Goal: Task Accomplishment & Management: Complete application form

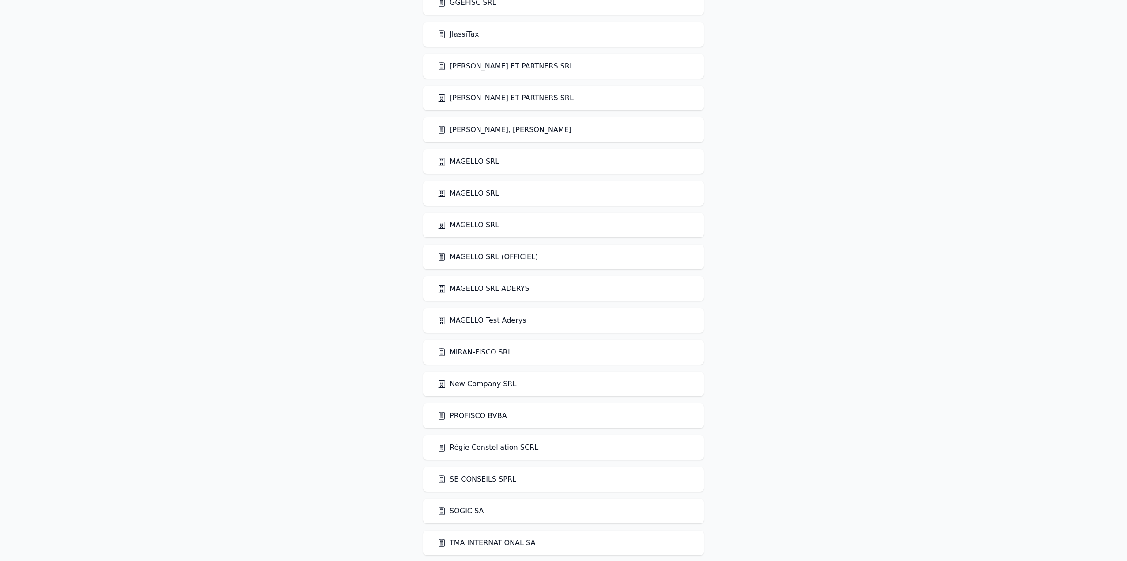
scroll to position [751, 0]
click at [505, 255] on link "MAGELLO SRL (OFFICIEL)" at bounding box center [487, 256] width 101 height 11
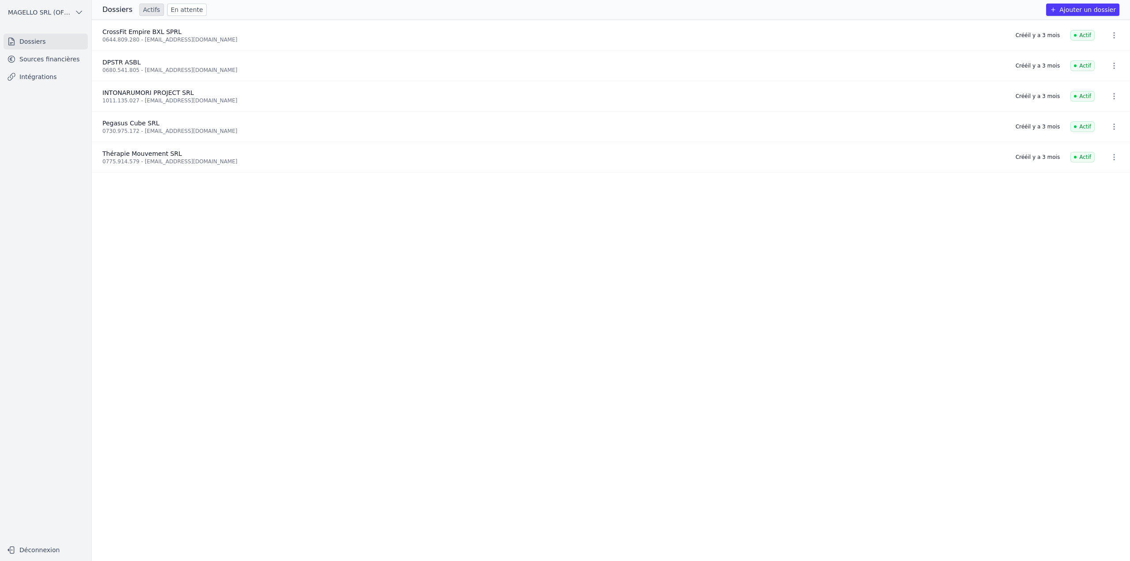
click at [1090, 8] on button "Ajouter un dossier" at bounding box center [1082, 10] width 73 height 12
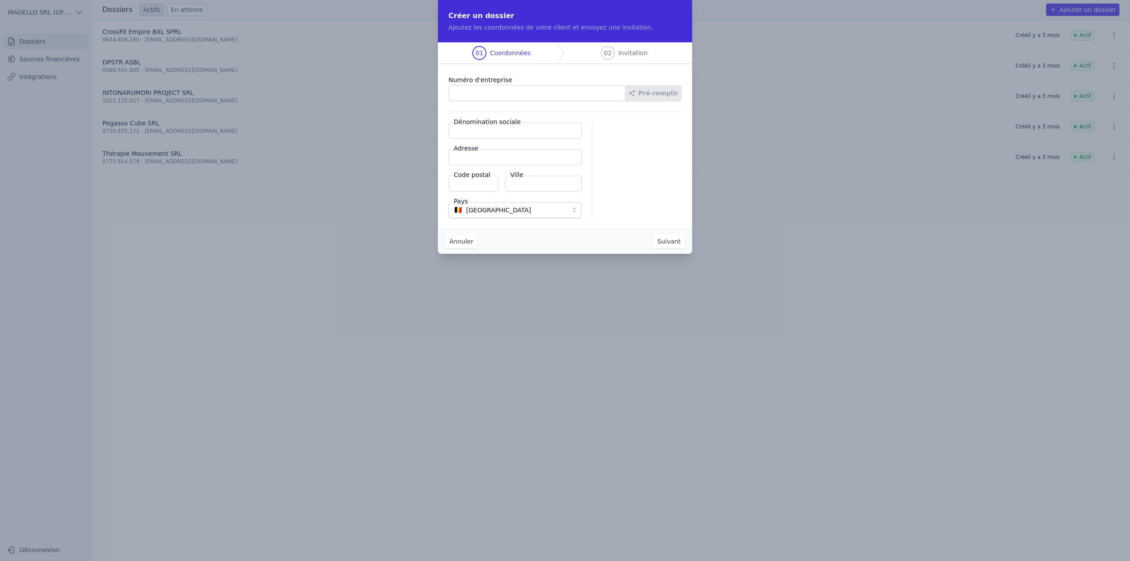
paste input "0685.404.176"
type input "0685.404.176"
click at [660, 93] on button "Pré-remplir" at bounding box center [653, 93] width 57 height 16
type input "CityVini SA"
type input "Rue Edith Cavell 145"
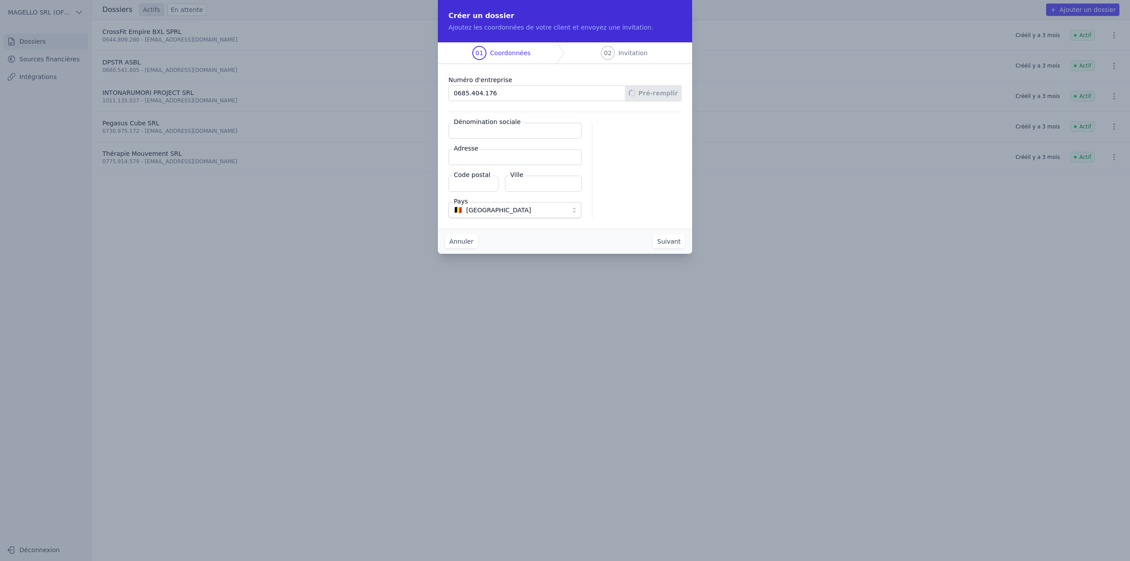
type input "1180"
type input "Uccle"
click at [672, 240] on button "Suivant" at bounding box center [669, 241] width 32 height 14
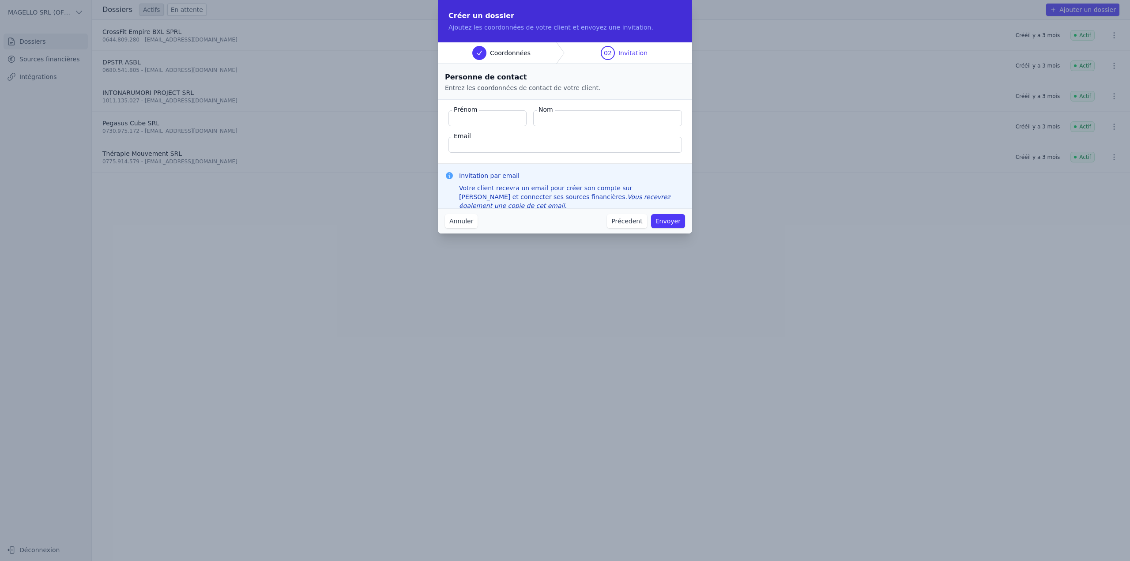
click at [594, 120] on input "Nom" at bounding box center [607, 118] width 149 height 16
paste input "Lejeune , Thierry"
drag, startPoint x: 565, startPoint y: 119, endPoint x: 717, endPoint y: 124, distance: 152.4
click at [717, 124] on div "Créer un dossier Ajoutez les coordonnées de votre client et envoyez une invitat…" at bounding box center [565, 280] width 1130 height 561
type input "Lejeune"
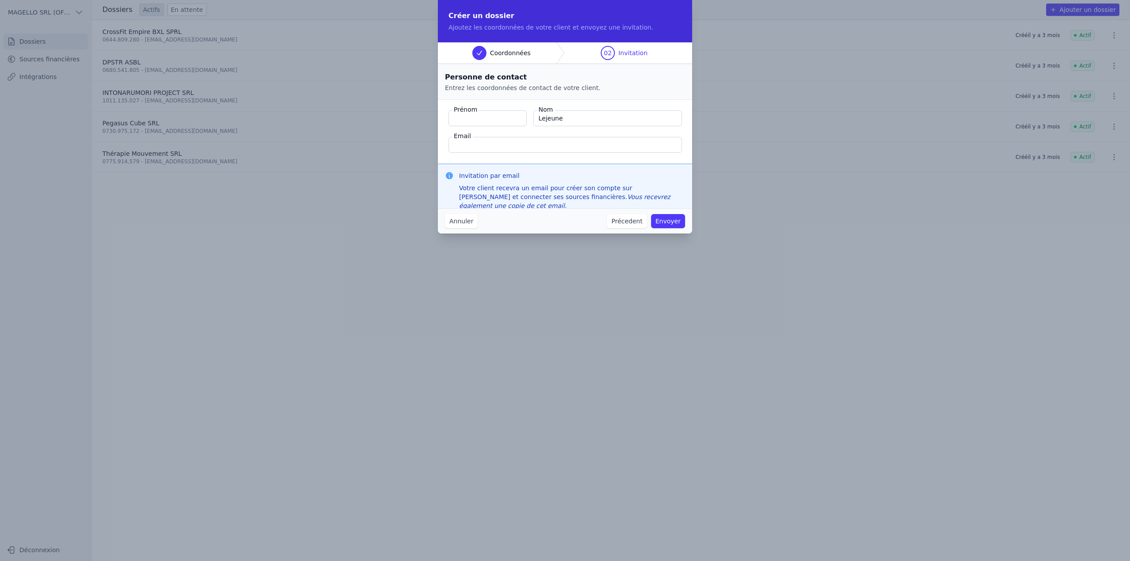
paste input "Thierry"
type input "Thierry"
click at [659, 148] on input "Email" at bounding box center [566, 145] width 234 height 16
click at [513, 145] on input "Email" at bounding box center [566, 145] width 234 height 16
paste input "thierry@gudule-winery.brussels"
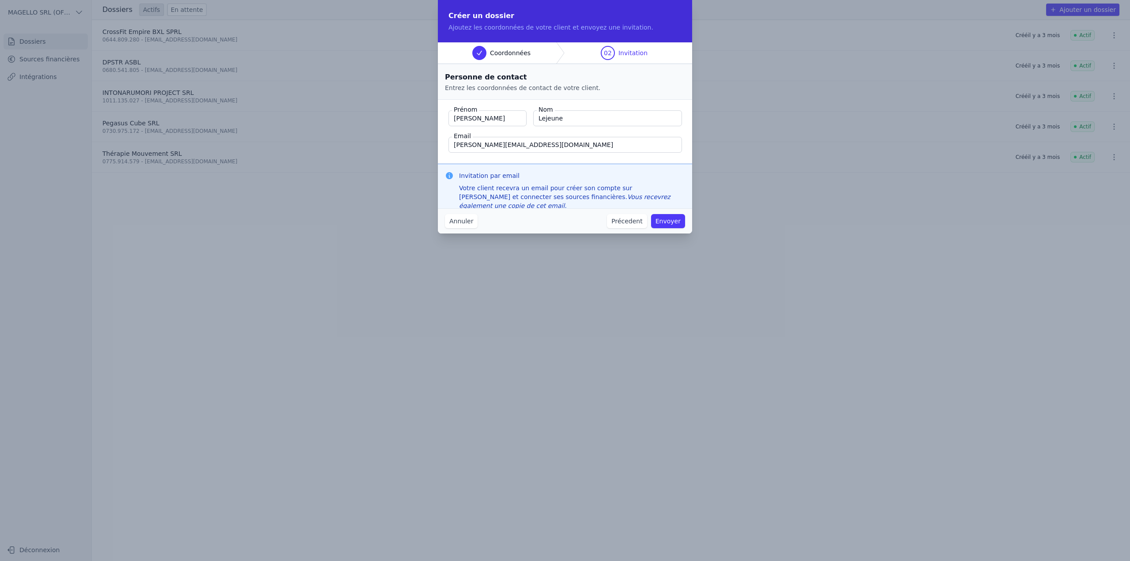
type input "thierry@gudule-winery.brussels"
click at [675, 223] on button "Envoyer" at bounding box center [668, 221] width 34 height 14
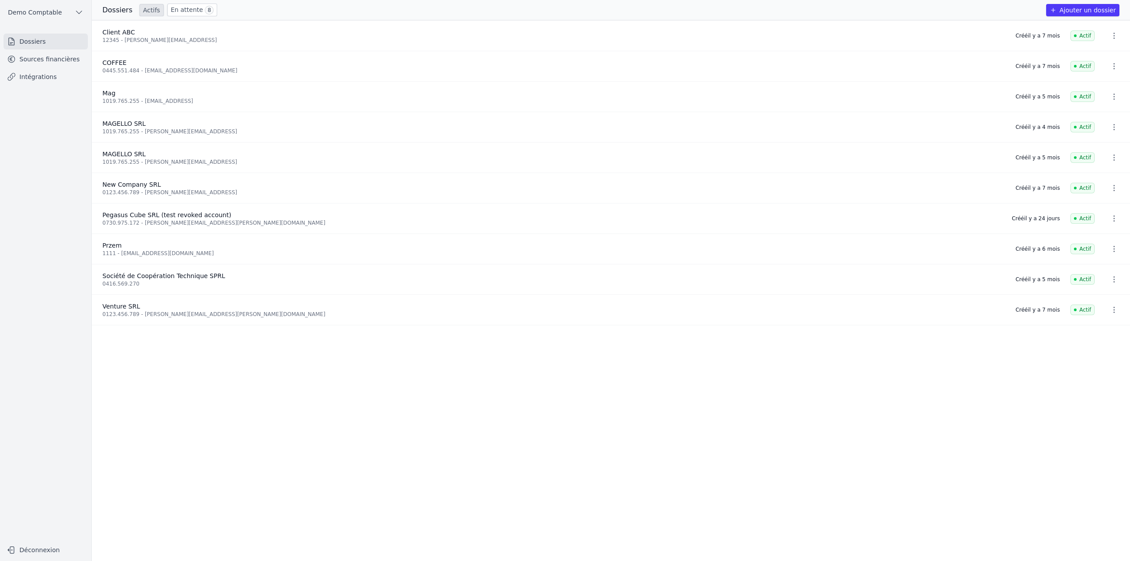
click at [184, 13] on link "En attente 8" at bounding box center [192, 10] width 50 height 13
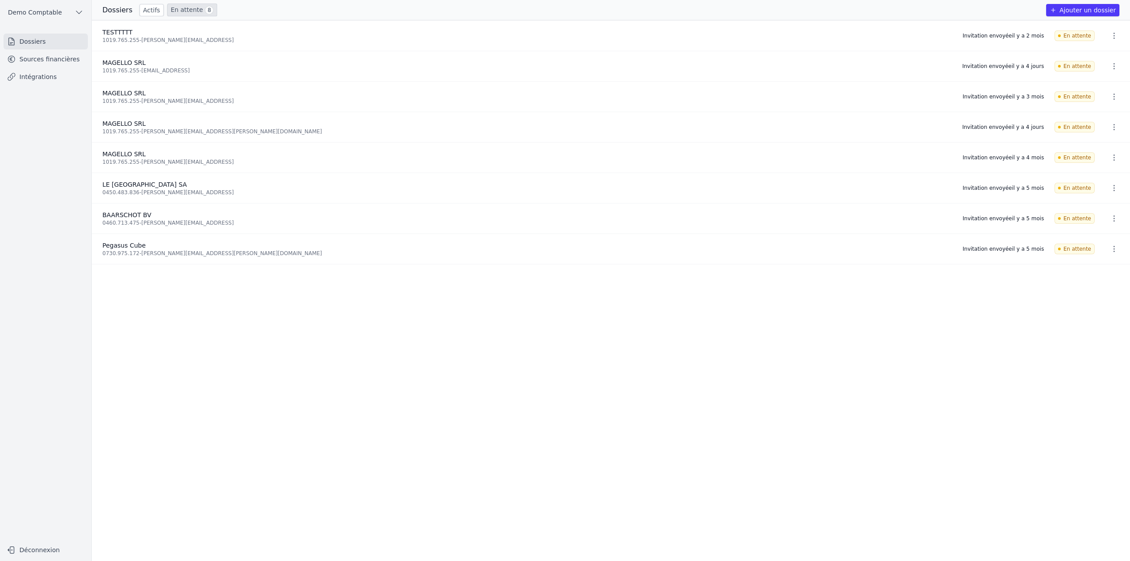
click at [1111, 96] on icon "button" at bounding box center [1114, 96] width 9 height 9
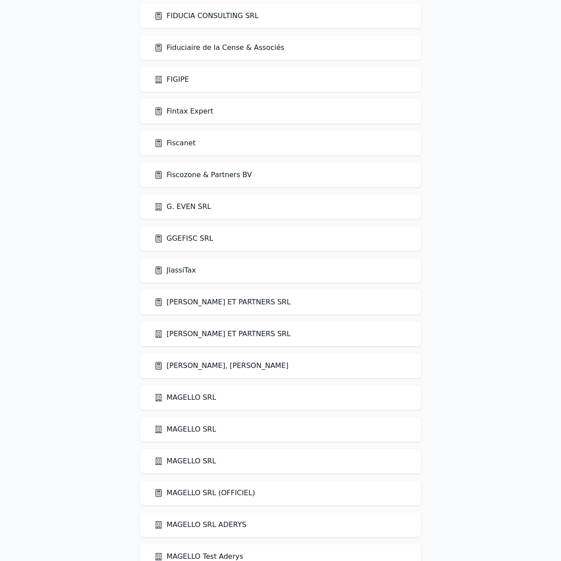
scroll to position [530, 0]
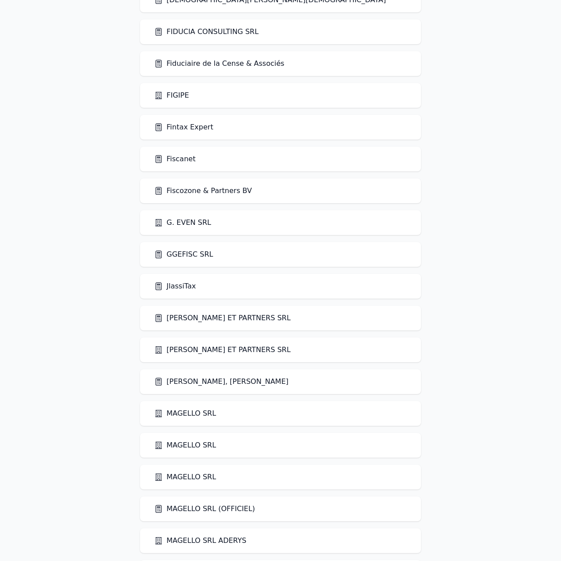
click at [195, 128] on link "Fintax Expert" at bounding box center [183, 127] width 59 height 11
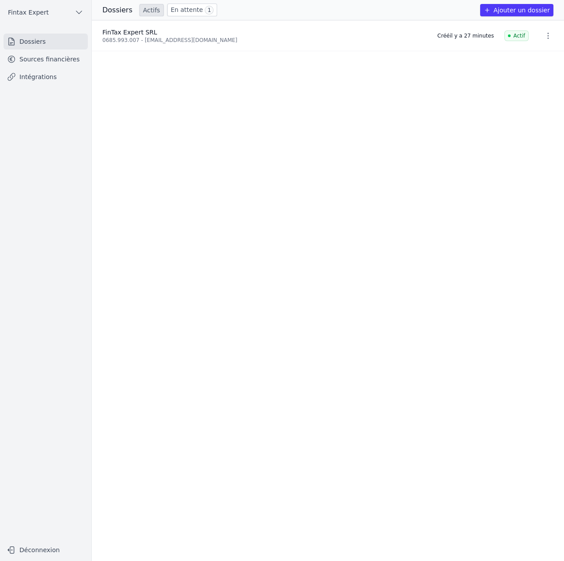
click at [54, 61] on link "Sources financières" at bounding box center [46, 59] width 84 height 16
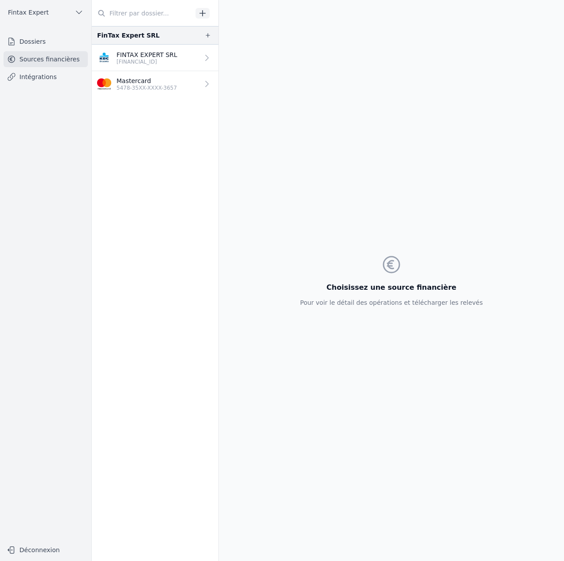
click at [126, 85] on p "5478-35XX-XXXX-3657" at bounding box center [147, 87] width 60 height 7
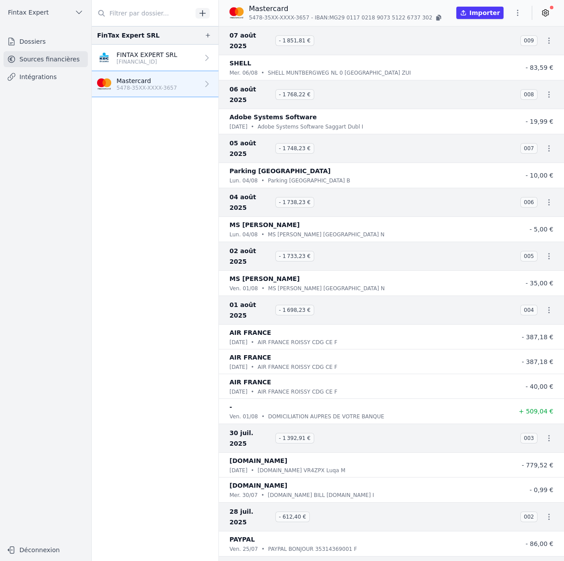
click at [132, 63] on p "BE83 7390 1573 4815" at bounding box center [147, 61] width 61 height 7
